Goal: Information Seeking & Learning: Learn about a topic

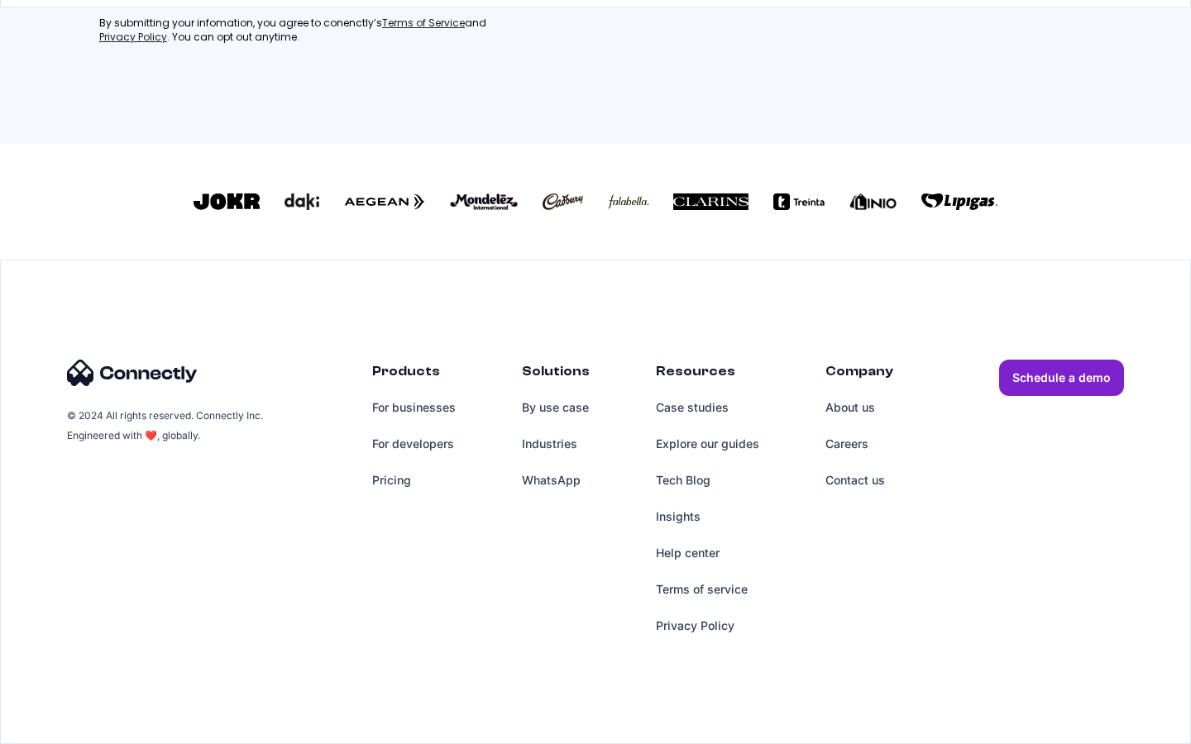
scroll to position [711, 0]
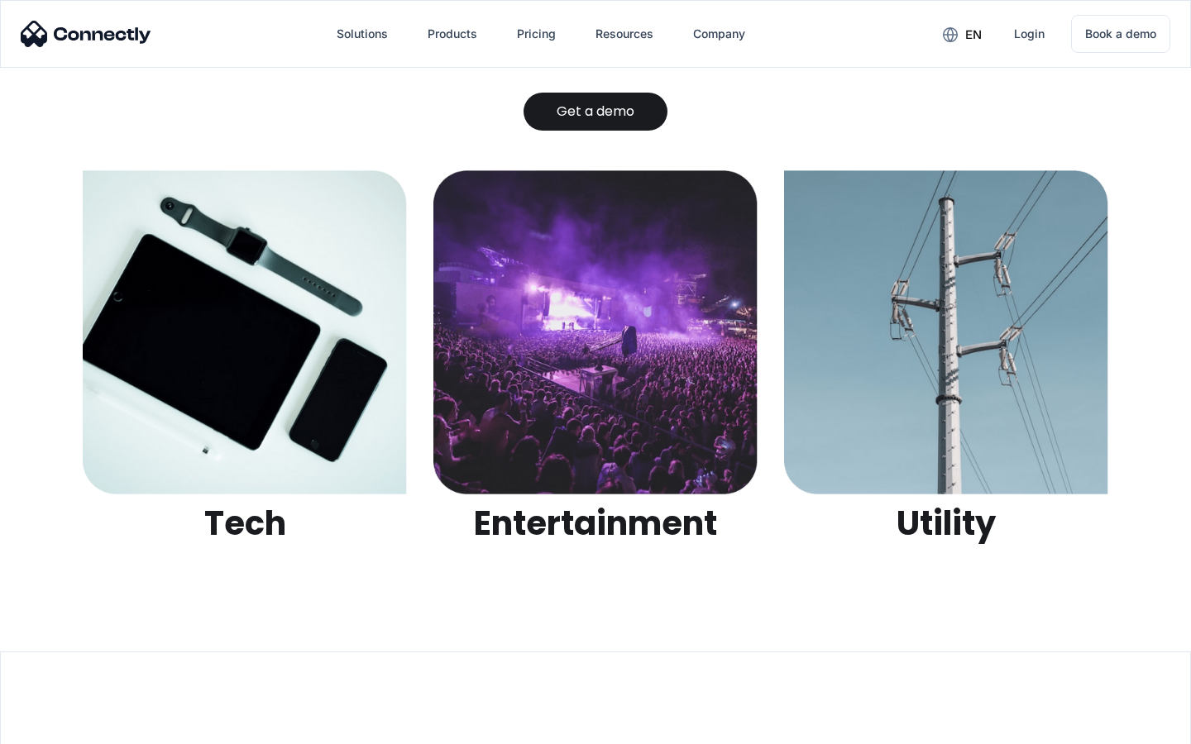
scroll to position [5218, 0]
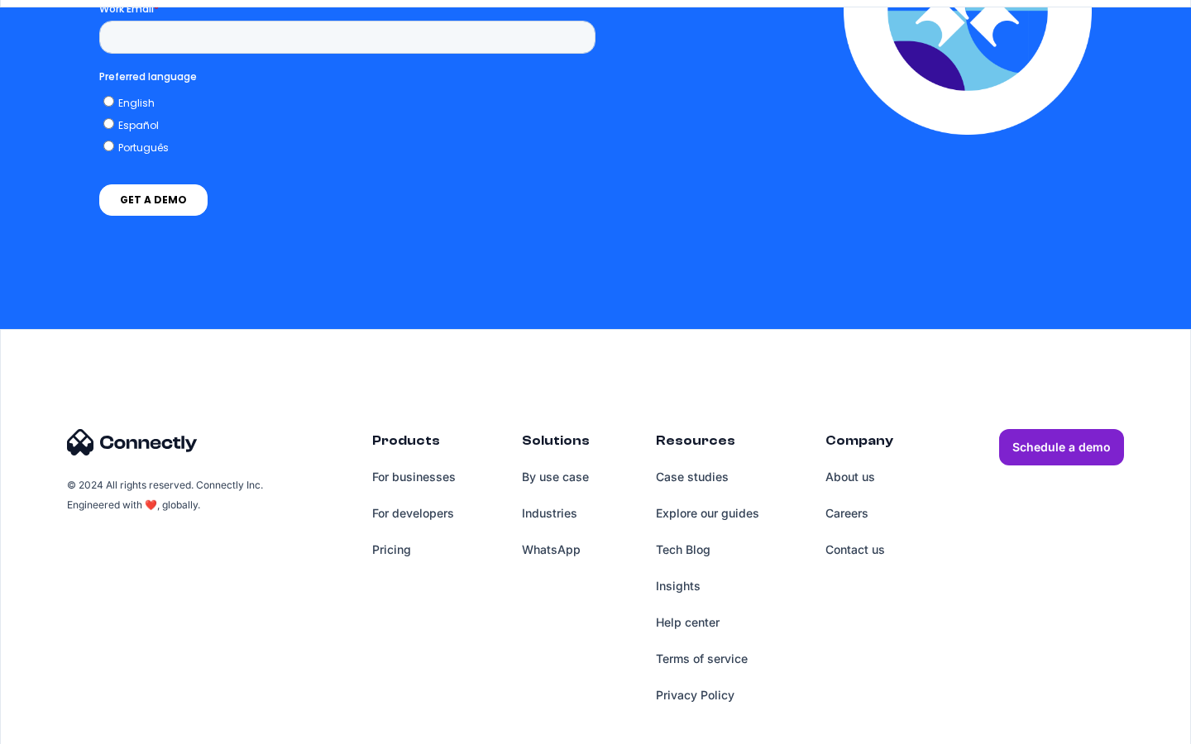
scroll to position [3365, 0]
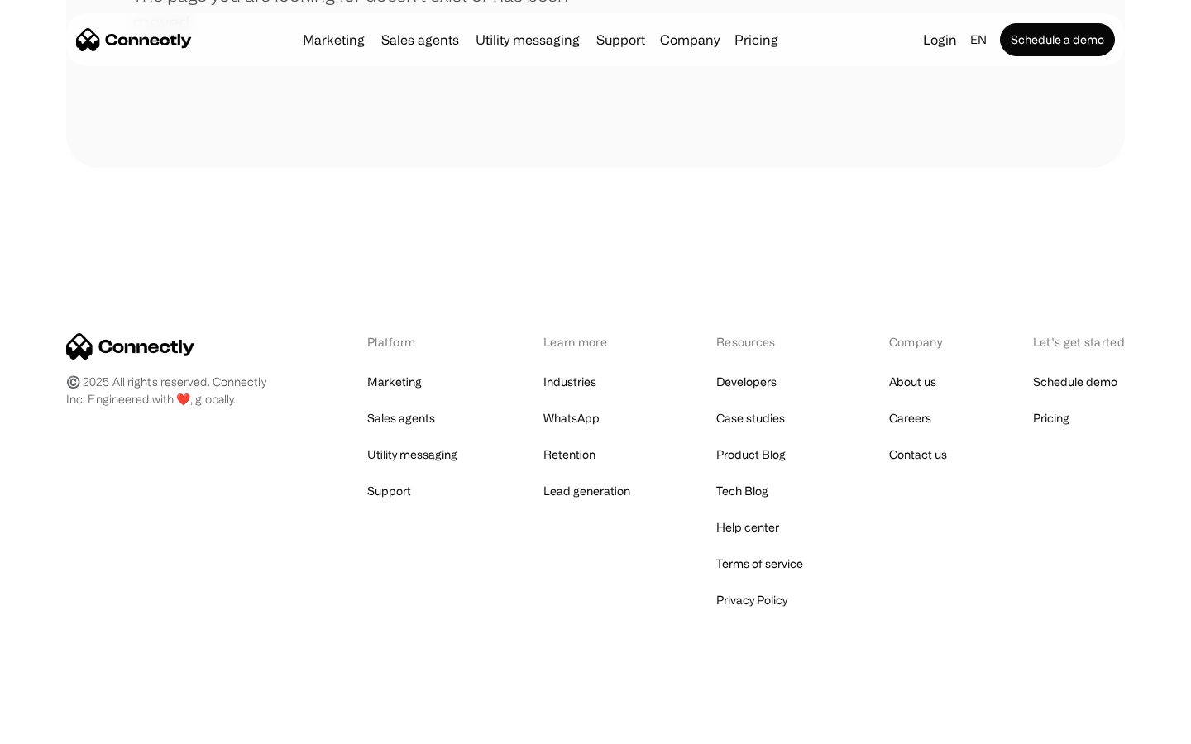
scroll to position [302, 0]
